Goal: Task Accomplishment & Management: Complete application form

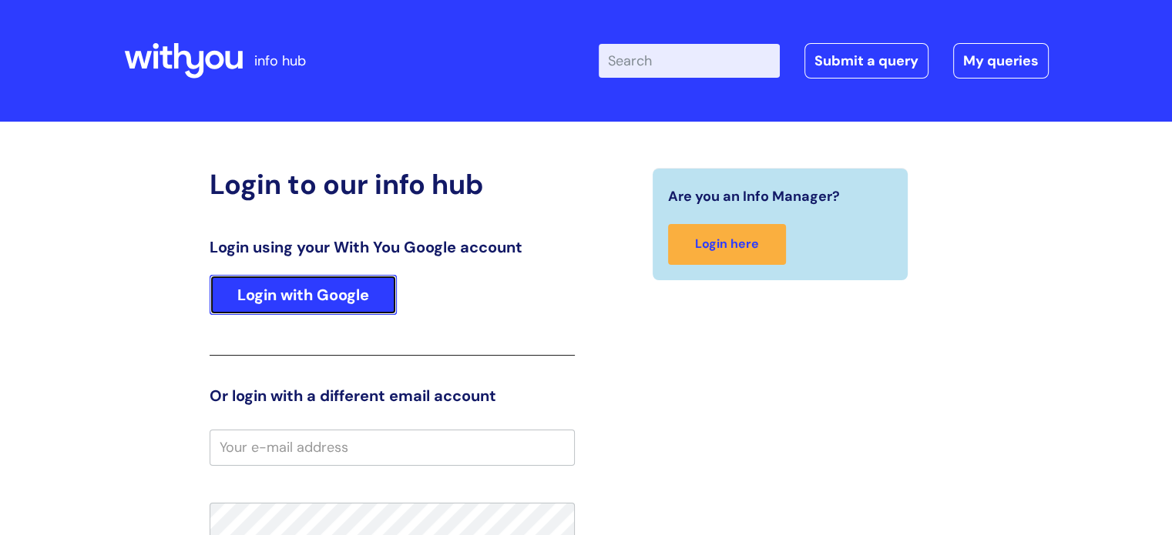
click at [348, 296] on link "Login with Google" at bounding box center [303, 295] width 187 height 40
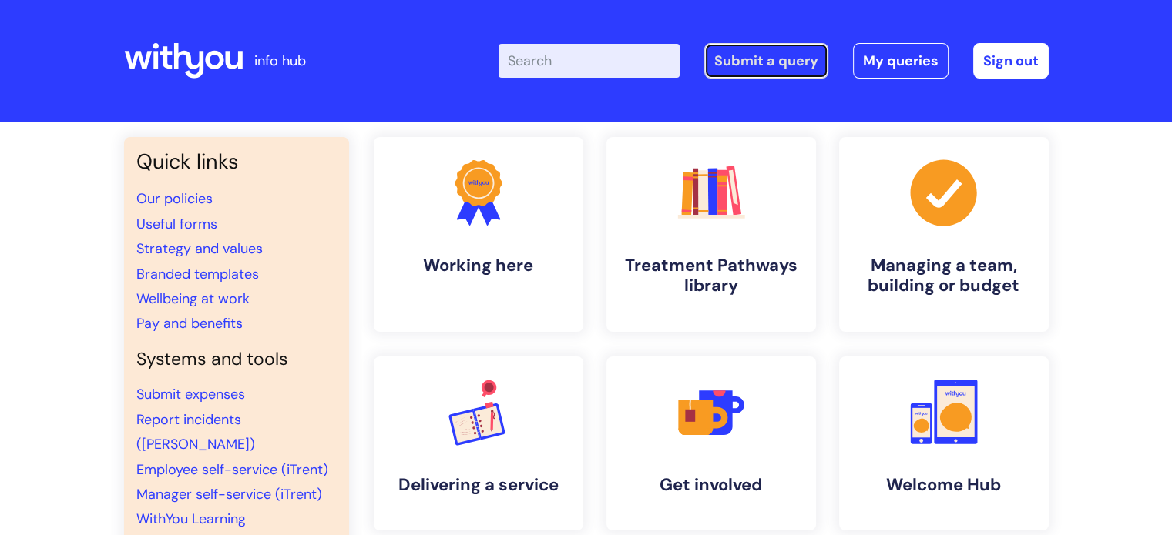
click at [770, 65] on link "Submit a query" at bounding box center [766, 60] width 124 height 35
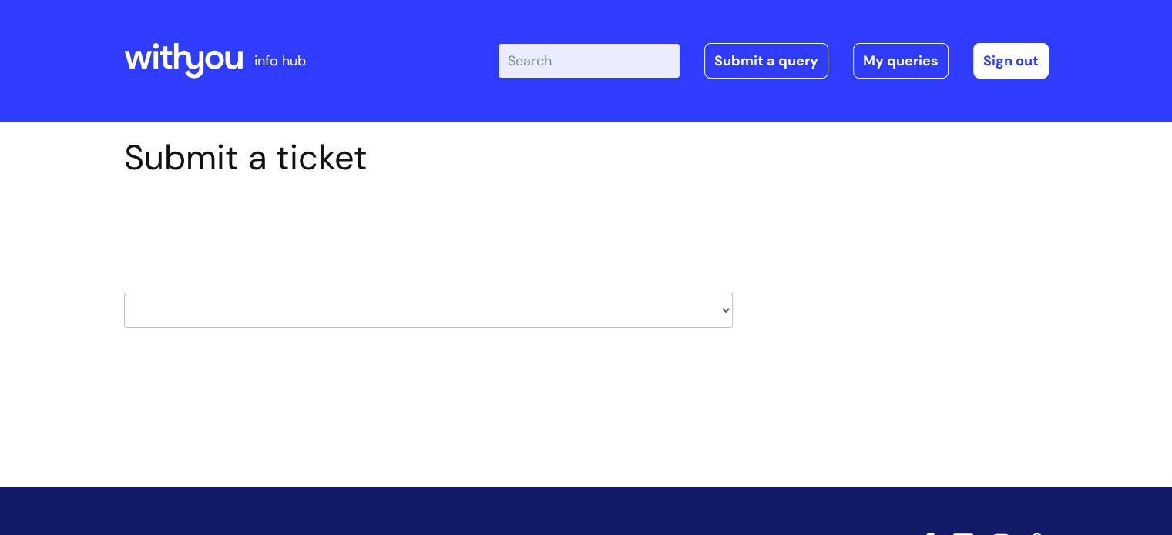
click at [712, 307] on select "HR / People IT and Support Clinical Drug Alerts Finance Accounts Data Support T…" at bounding box center [428, 310] width 609 height 35
select select "systems"
click at [124, 293] on select "HR / People IT and Support Clinical Drug Alerts Finance Accounts Data Support T…" at bounding box center [428, 310] width 609 height 35
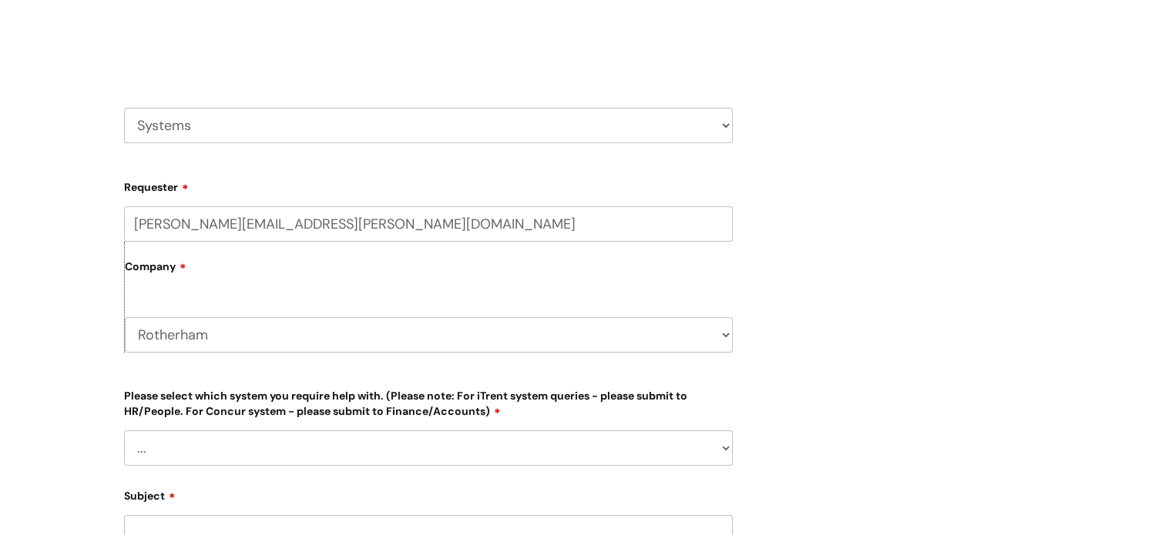
scroll to position [186, 0]
click at [704, 122] on select "HR / People IT and Support Clinical Drug Alerts Finance Accounts Data Support T…" at bounding box center [428, 123] width 609 height 35
